Goal: Use online tool/utility

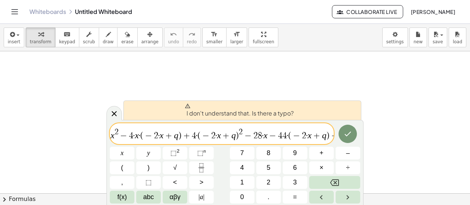
click at [116, 129] on span "2" at bounding box center [117, 132] width 4 height 8
drag, startPoint x: 113, startPoint y: 132, endPoint x: 120, endPoint y: 132, distance: 7.4
click at [120, 132] on span "x 2 − 4 · x · ( − 2 · x + q ) + 4 · ( − 2 · x + q ) 2 − 2 8 · x − 4 4 · ( − 2 ·…" at bounding box center [222, 134] width 224 height 13
click at [112, 135] on var "x" at bounding box center [113, 136] width 4 height 10
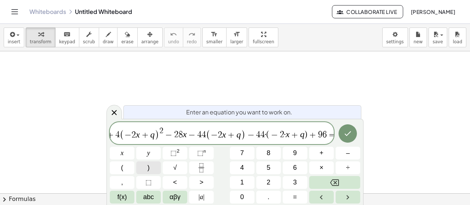
scroll to position [0, 79]
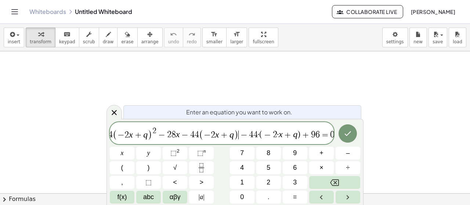
click at [239, 135] on span "−" at bounding box center [244, 135] width 11 height 9
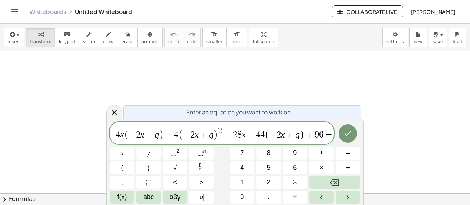
scroll to position [0, 18]
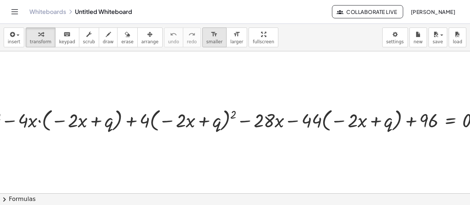
click at [211, 36] on icon "format_size" at bounding box center [214, 34] width 7 height 9
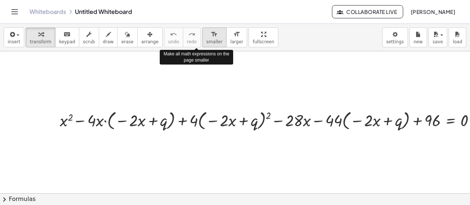
click at [211, 36] on icon "format_size" at bounding box center [214, 34] width 7 height 9
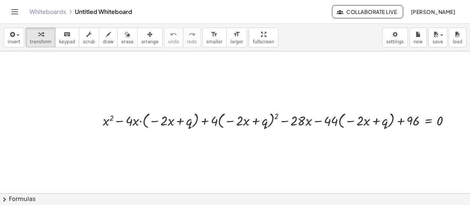
scroll to position [0, 27]
click at [135, 120] on div at bounding box center [279, 120] width 361 height 21
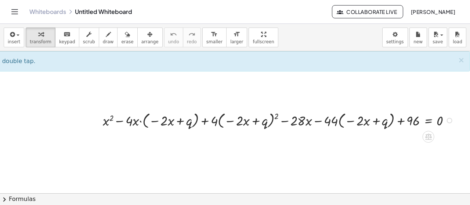
click at [136, 122] on div at bounding box center [279, 120] width 361 height 21
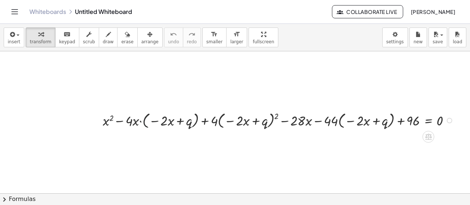
click at [136, 122] on div at bounding box center [279, 120] width 361 height 21
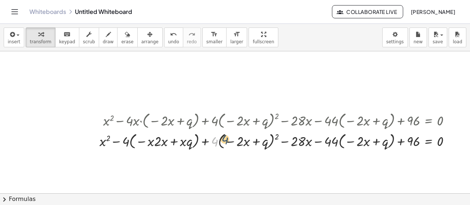
drag, startPoint x: 207, startPoint y: 144, endPoint x: 218, endPoint y: 141, distance: 11.6
click at [218, 141] on div at bounding box center [278, 140] width 364 height 21
click at [272, 135] on div at bounding box center [278, 140] width 364 height 21
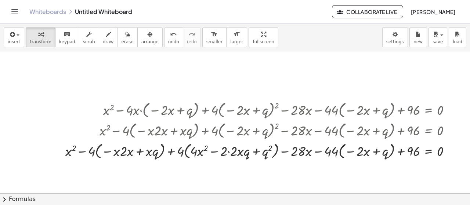
scroll to position [61, 27]
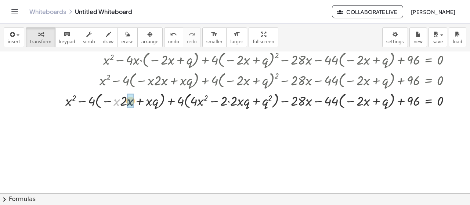
drag, startPoint x: 111, startPoint y: 99, endPoint x: 125, endPoint y: 99, distance: 14.0
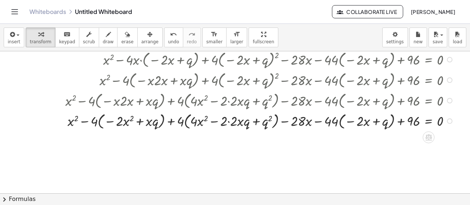
click at [77, 123] on div at bounding box center [261, 120] width 398 height 21
click at [84, 119] on div at bounding box center [261, 120] width 398 height 21
click at [108, 122] on div at bounding box center [261, 120] width 398 height 21
drag, startPoint x: 90, startPoint y: 122, endPoint x: 98, endPoint y: 122, distance: 7.3
click at [98, 122] on div at bounding box center [261, 120] width 398 height 21
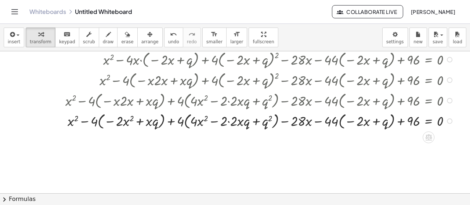
click at [89, 122] on div at bounding box center [261, 120] width 398 height 21
drag, startPoint x: 91, startPoint y: 123, endPoint x: 105, endPoint y: 123, distance: 13.6
click at [105, 123] on div at bounding box center [261, 120] width 398 height 21
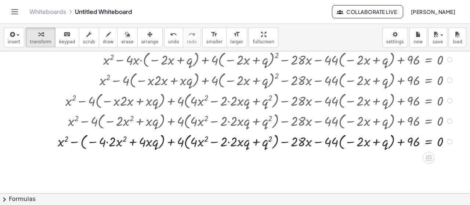
click at [68, 142] on div at bounding box center [257, 141] width 406 height 21
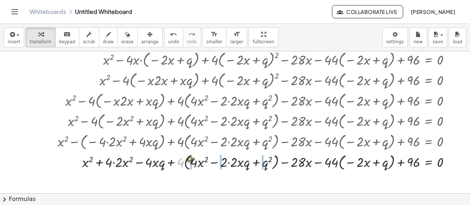
drag, startPoint x: 175, startPoint y: 164, endPoint x: 181, endPoint y: 166, distance: 6.9
click at [187, 163] on div at bounding box center [257, 161] width 406 height 21
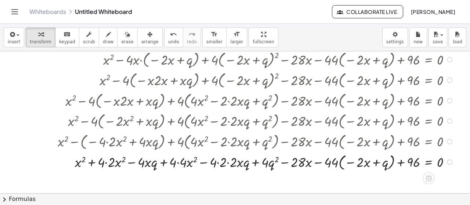
click at [158, 161] on div at bounding box center [257, 161] width 406 height 21
click at [175, 162] on div at bounding box center [257, 161] width 406 height 21
click at [211, 162] on div at bounding box center [257, 161] width 406 height 21
click at [224, 162] on div at bounding box center [257, 161] width 406 height 21
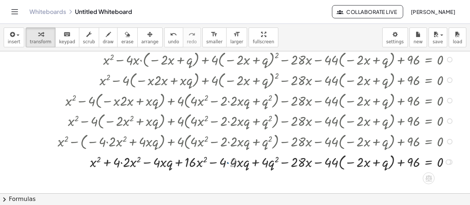
click at [215, 162] on div at bounding box center [257, 161] width 406 height 21
click at [222, 163] on div at bounding box center [257, 161] width 406 height 21
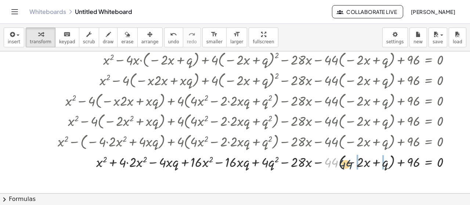
drag, startPoint x: 325, startPoint y: 162, endPoint x: 341, endPoint y: 163, distance: 15.5
click at [341, 163] on div at bounding box center [257, 161] width 406 height 21
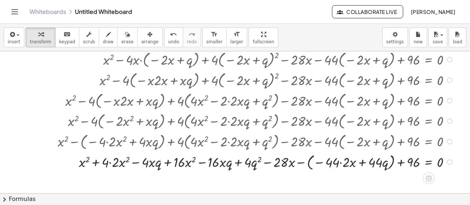
click at [307, 161] on div at bounding box center [257, 161] width 406 height 21
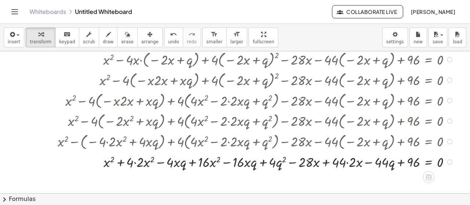
click at [341, 162] on div at bounding box center [257, 161] width 406 height 19
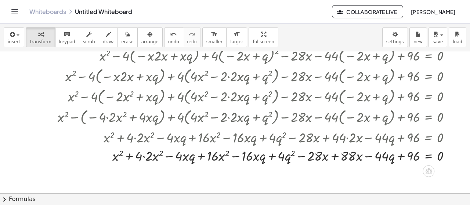
scroll to position [98, 27]
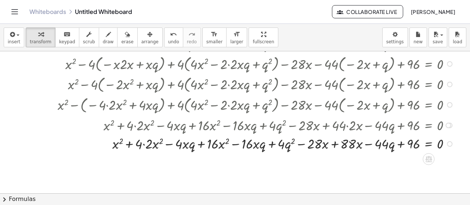
click at [139, 144] on div at bounding box center [257, 143] width 406 height 19
click at [219, 161] on div at bounding box center [224, 120] width 492 height 333
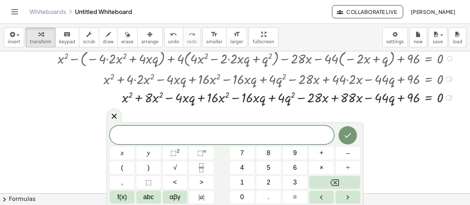
scroll to position [147, 27]
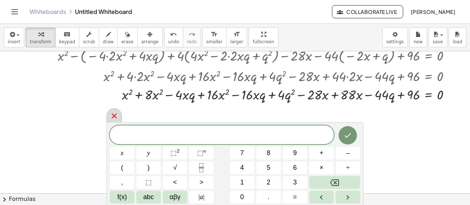
drag, startPoint x: 260, startPoint y: 98, endPoint x: 109, endPoint y: 119, distance: 152.0
click at [109, 119] on div at bounding box center [113, 115] width 15 height 14
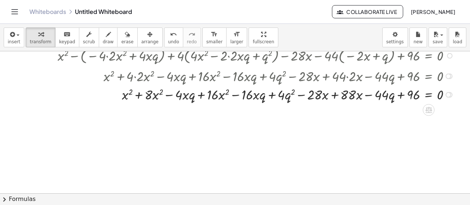
click at [330, 95] on div at bounding box center [257, 94] width 406 height 19
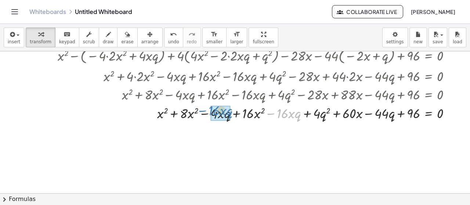
drag, startPoint x: 267, startPoint y: 113, endPoint x: 198, endPoint y: 110, distance: 68.4
click at [198, 110] on div at bounding box center [257, 113] width 406 height 19
drag, startPoint x: 268, startPoint y: 114, endPoint x: 202, endPoint y: 119, distance: 65.9
click at [202, 119] on div at bounding box center [257, 113] width 406 height 19
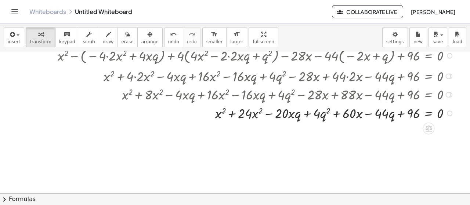
click at [226, 113] on div at bounding box center [257, 113] width 406 height 19
click at [12, 18] on div "Whiteboards Untitled Whiteboard Collaborate Live [PERSON_NAME]" at bounding box center [235, 11] width 452 height 23
click at [15, 13] on icon "Toggle navigation" at bounding box center [14, 11] width 9 height 9
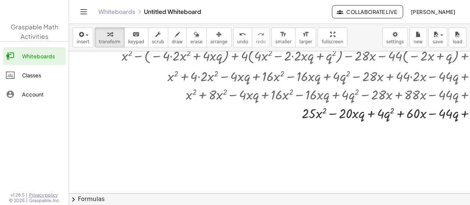
click at [87, 14] on icon "Toggle navigation" at bounding box center [83, 11] width 9 height 9
